Goal: Navigation & Orientation: Find specific page/section

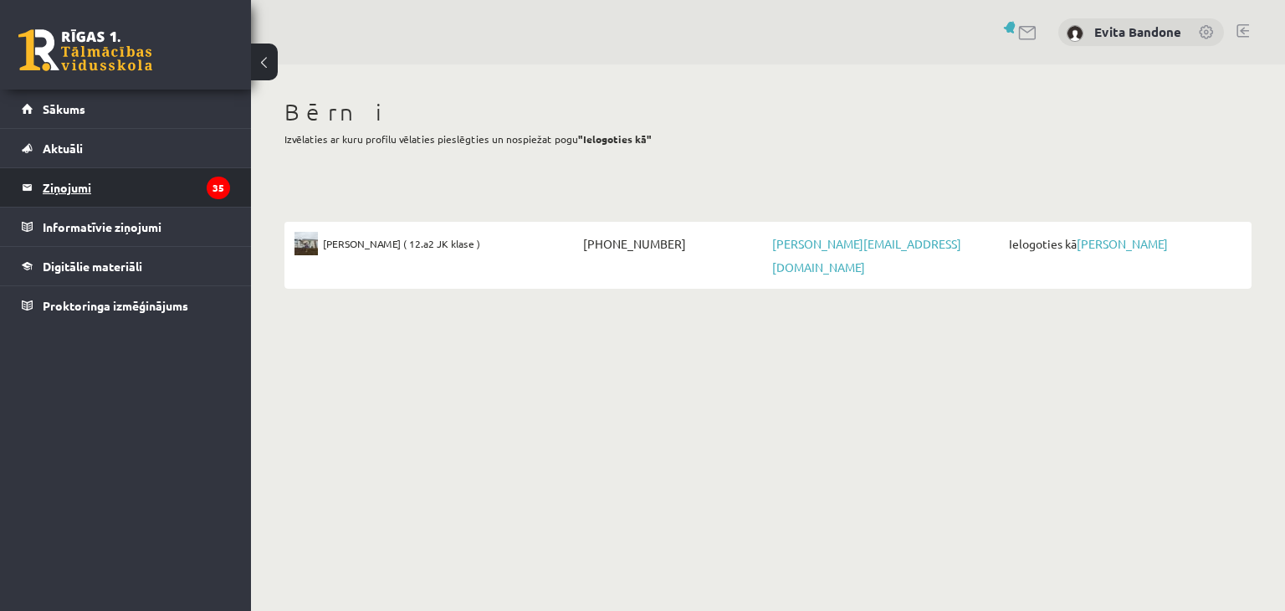
click at [139, 191] on legend "Ziņojumi 35" at bounding box center [136, 187] width 187 height 38
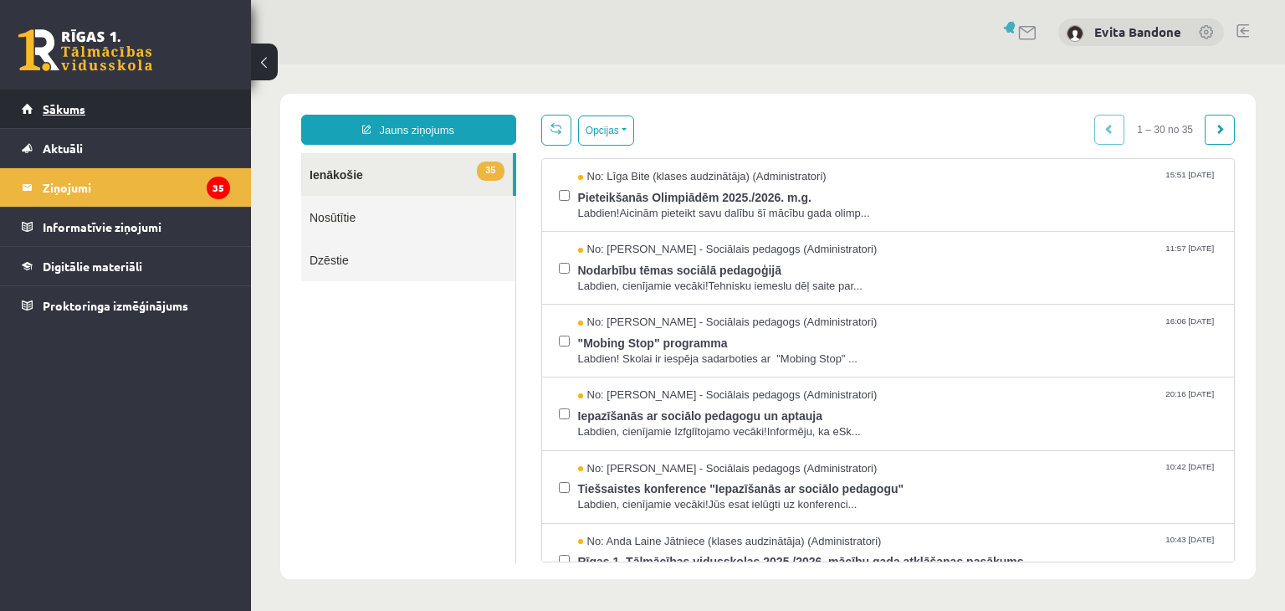
click at [105, 111] on link "Sākums" at bounding box center [126, 109] width 208 height 38
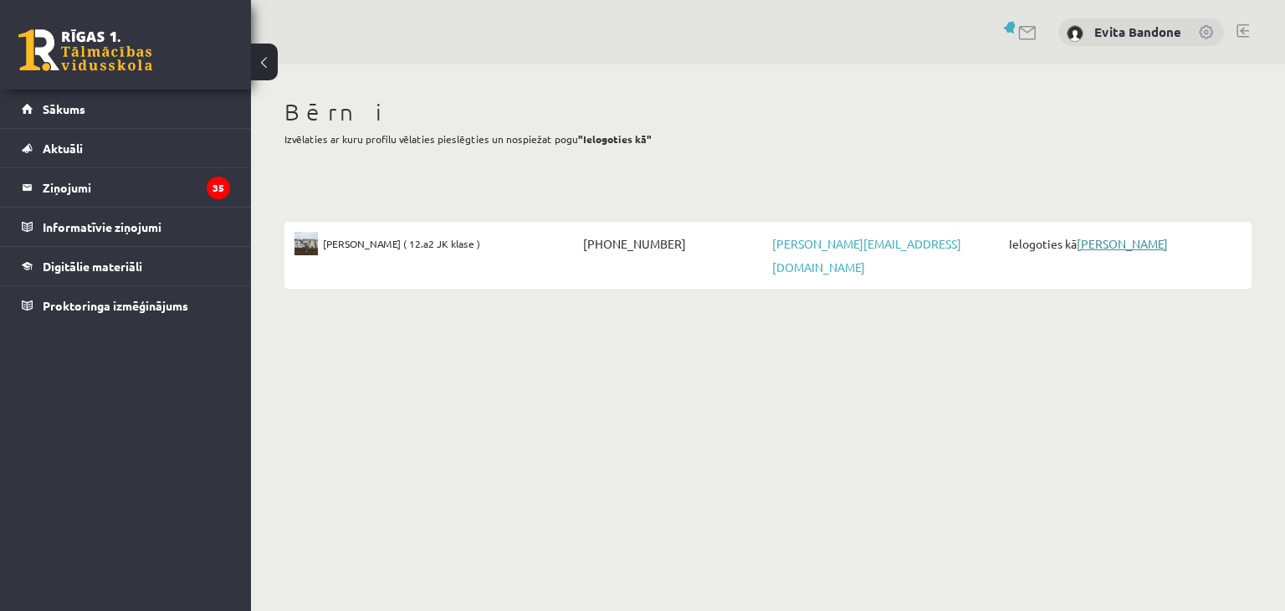
click at [1097, 244] on link "[PERSON_NAME]" at bounding box center [1122, 243] width 91 height 15
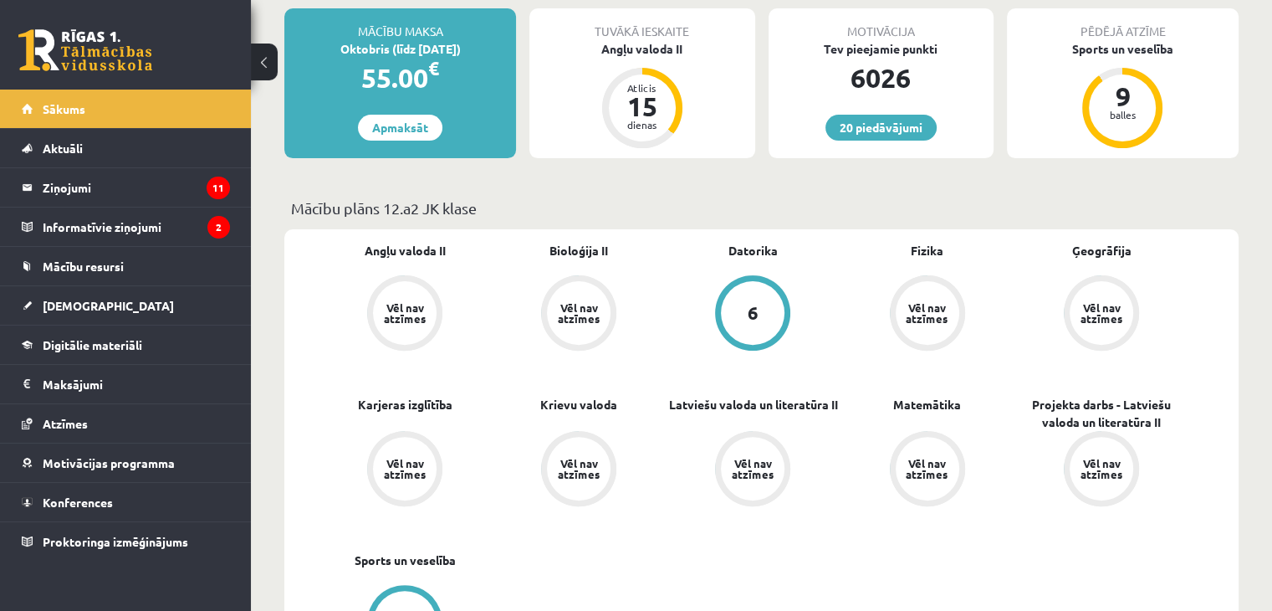
scroll to position [376, 0]
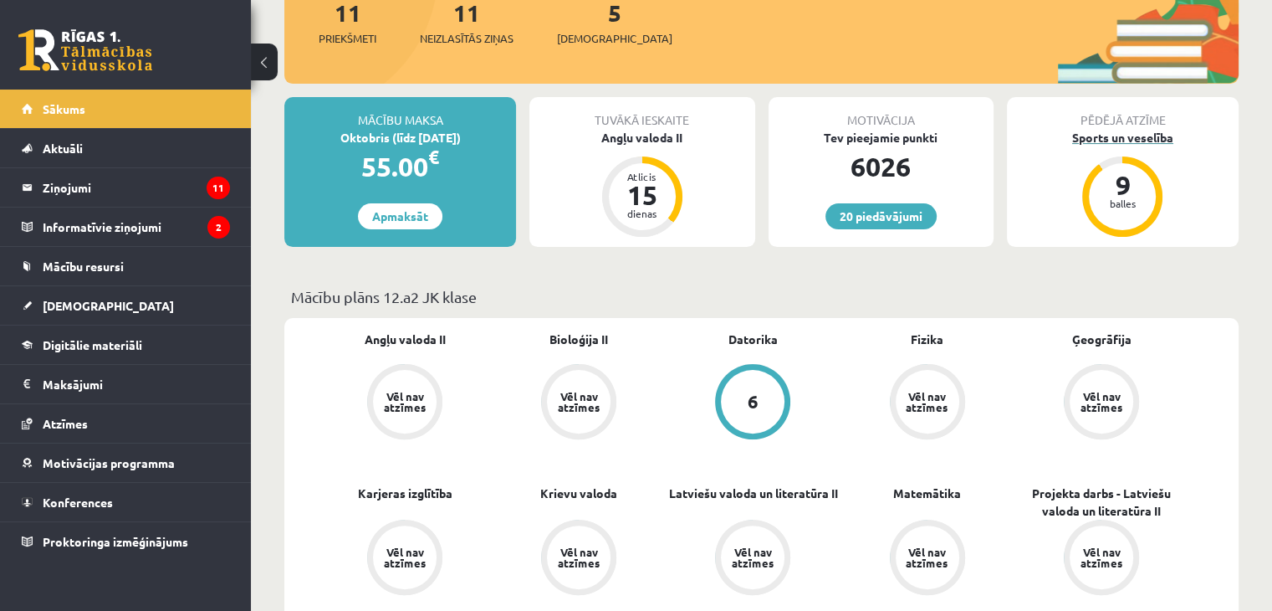
click at [1118, 212] on div "9 balles" at bounding box center [1122, 196] width 67 height 67
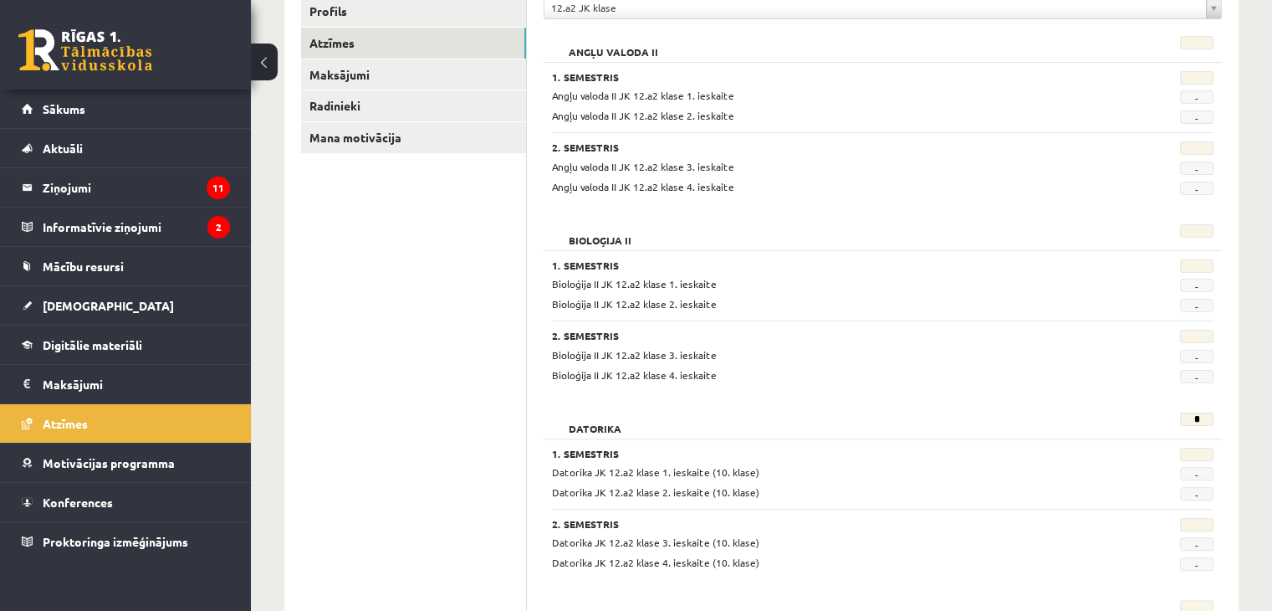
scroll to position [10, 0]
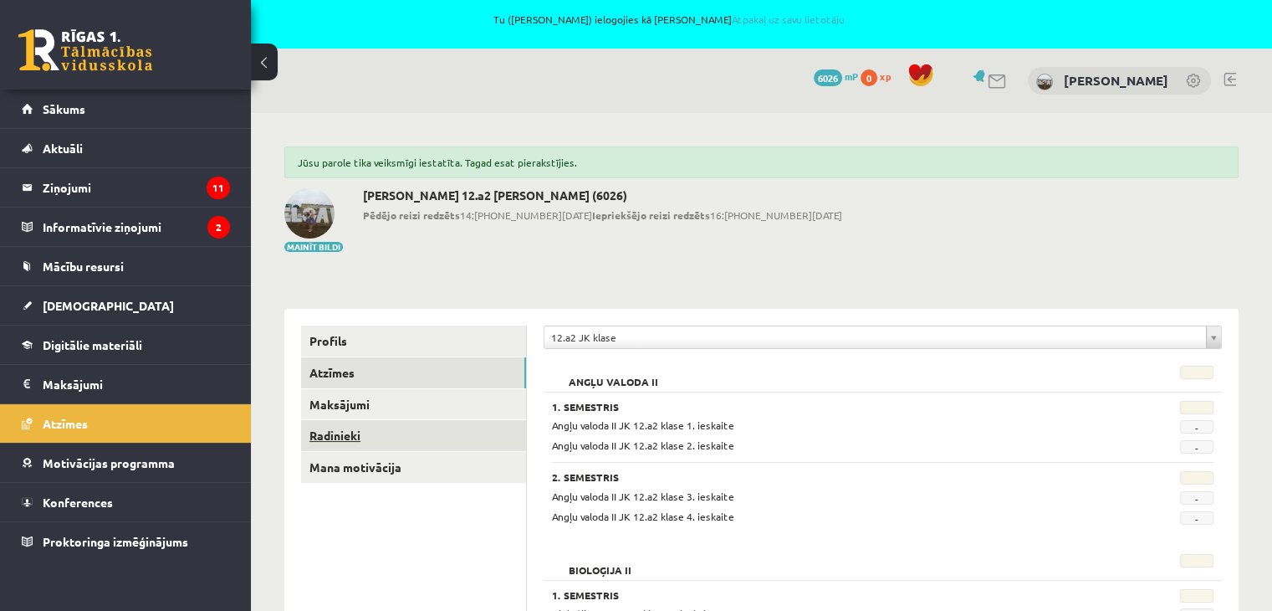
click at [319, 432] on link "Radinieki" at bounding box center [413, 435] width 225 height 31
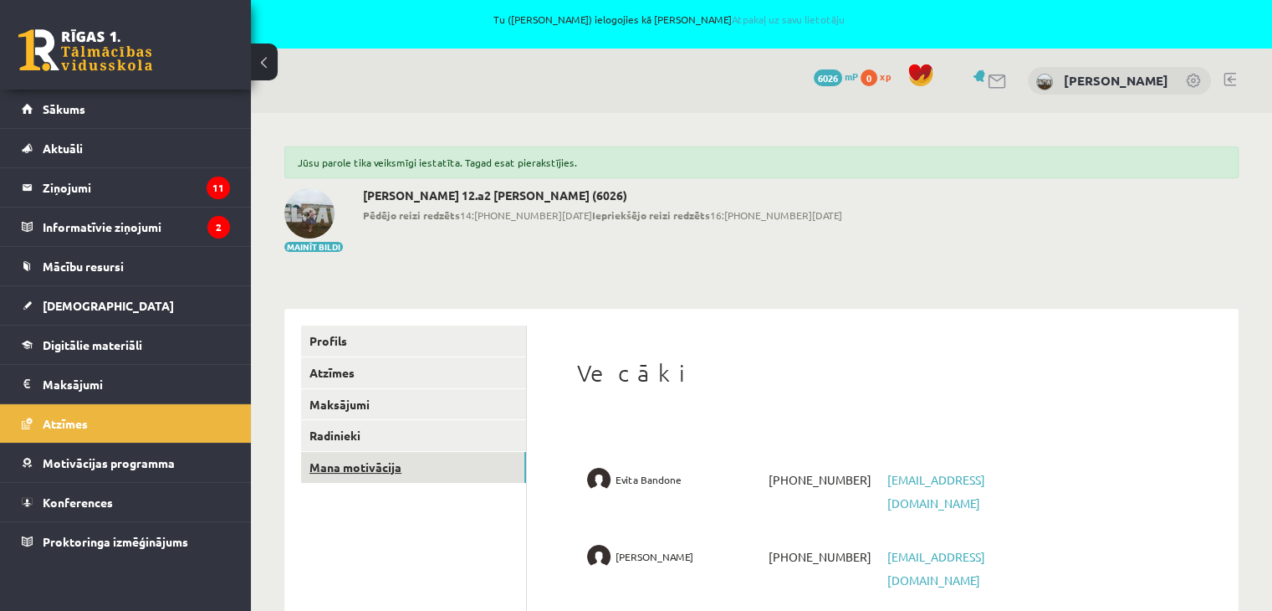
click at [427, 467] on link "Mana motivācija" at bounding box center [413, 467] width 225 height 31
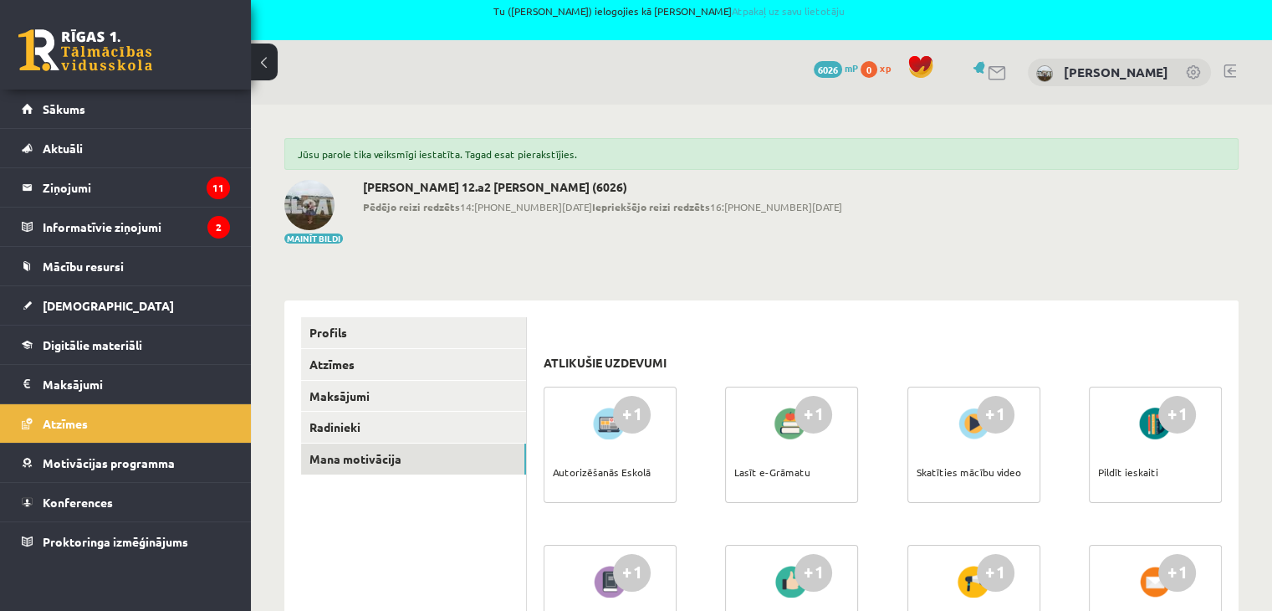
scroll to position [10, 0]
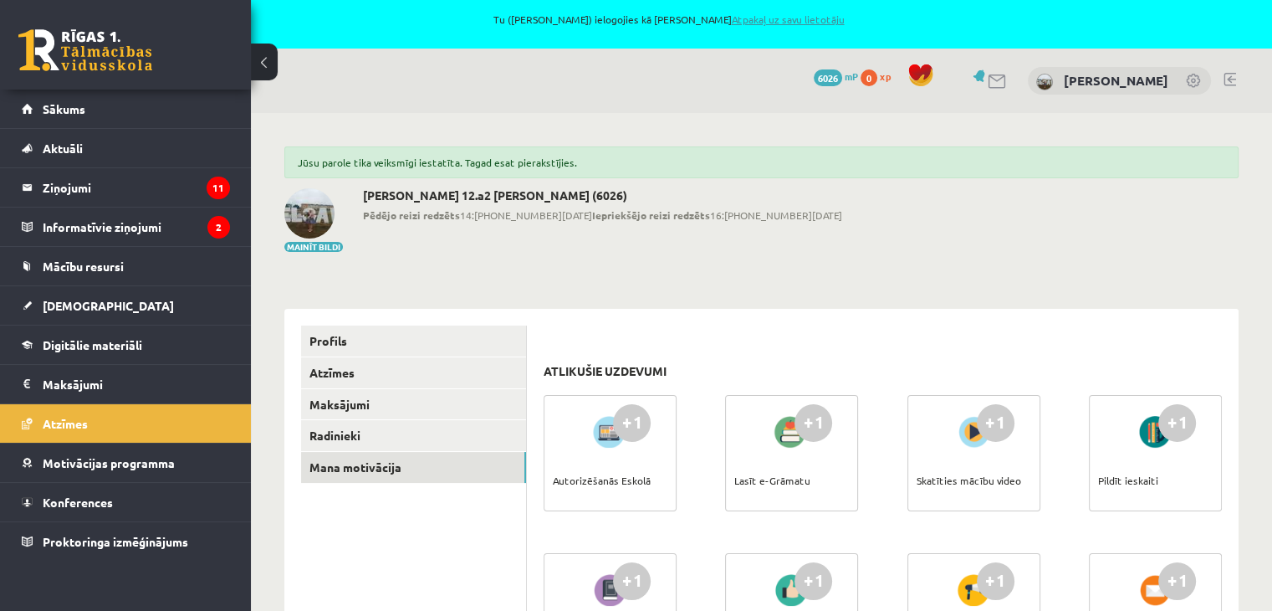
click at [814, 16] on link "Atpakaļ uz savu lietotāju" at bounding box center [787, 19] width 113 height 13
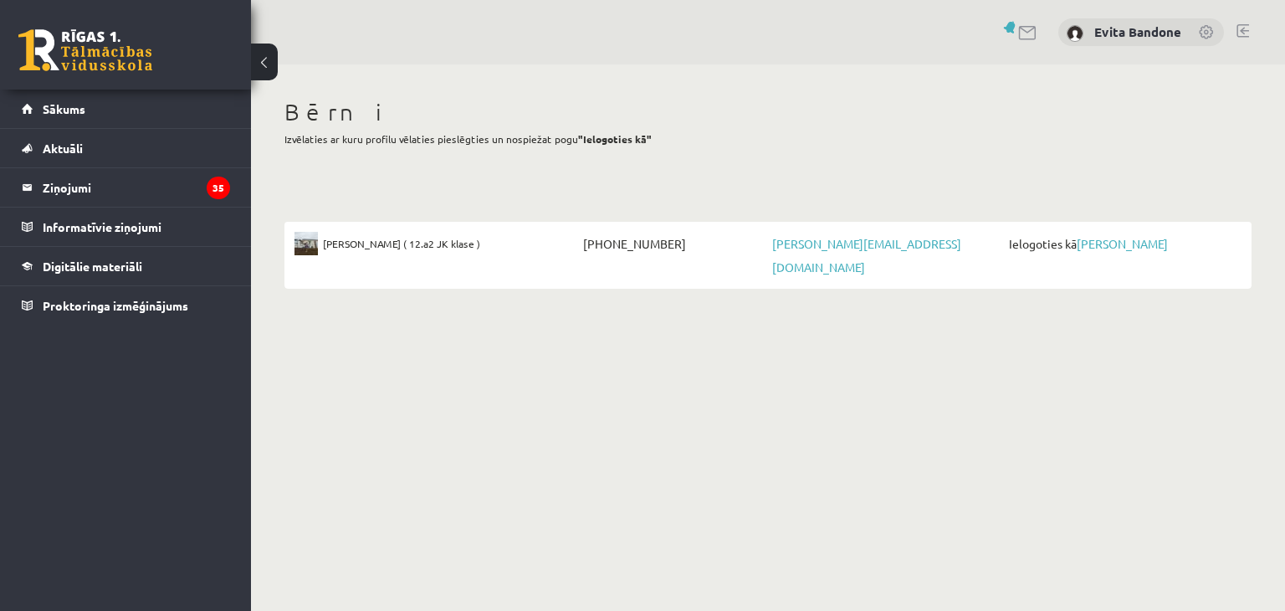
click at [1239, 28] on link at bounding box center [1242, 30] width 13 height 13
